Goal: Transaction & Acquisition: Purchase product/service

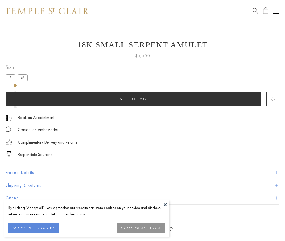
click at [133, 99] on span "Add to bag" at bounding box center [133, 98] width 27 height 5
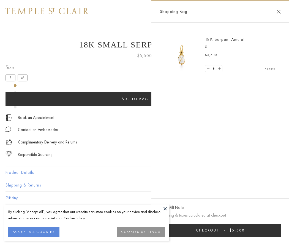
click at [227, 230] on button "Checkout $5,500" at bounding box center [220, 229] width 121 height 13
